Goal: Browse casually: Explore the website without a specific task or goal

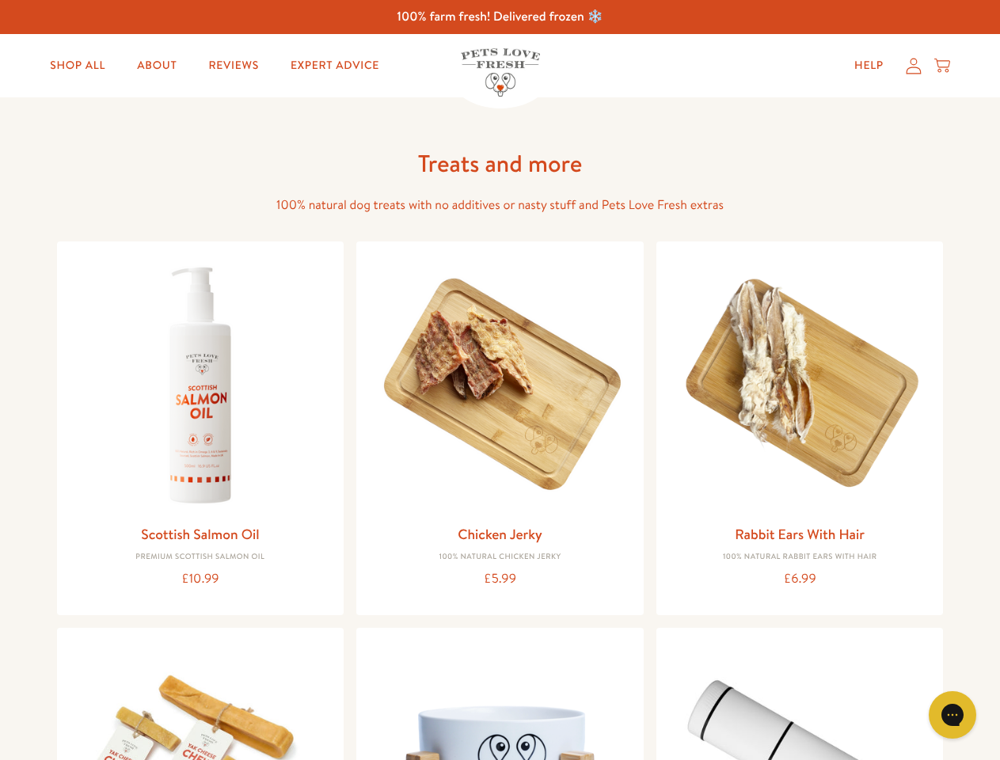
click at [952, 715] on icon "Gorgias live chat" at bounding box center [951, 714] width 15 height 15
